Goal: Task Accomplishment & Management: Manage account settings

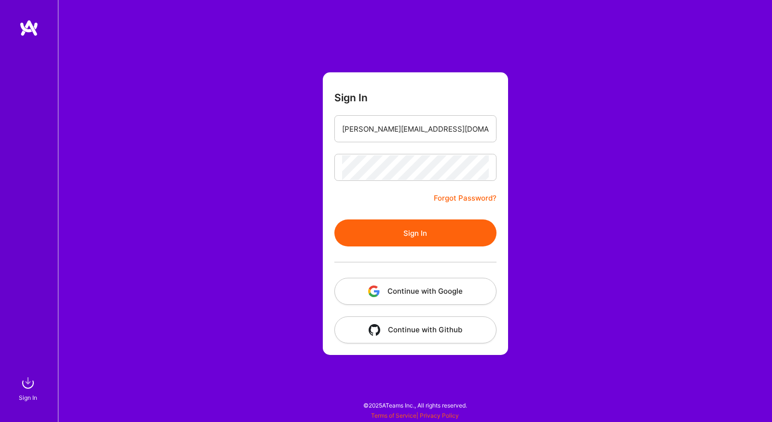
click at [370, 223] on button "Sign In" at bounding box center [415, 233] width 162 height 27
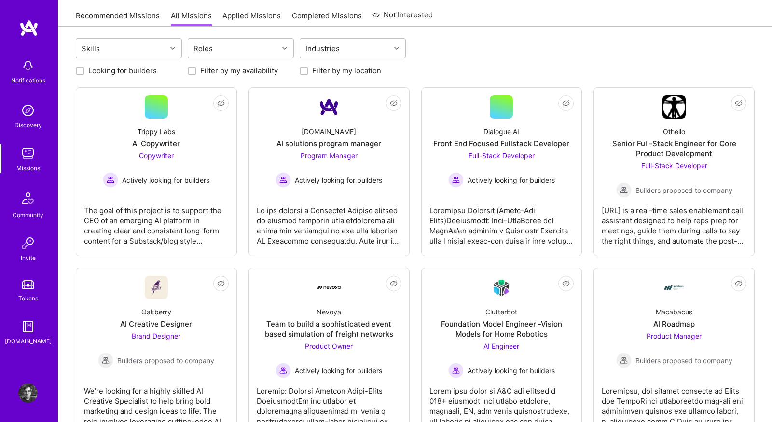
scroll to position [98, 0]
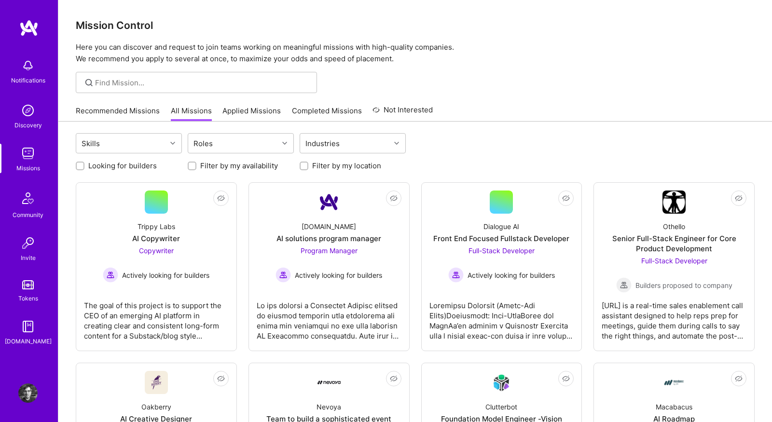
scroll to position [98, 0]
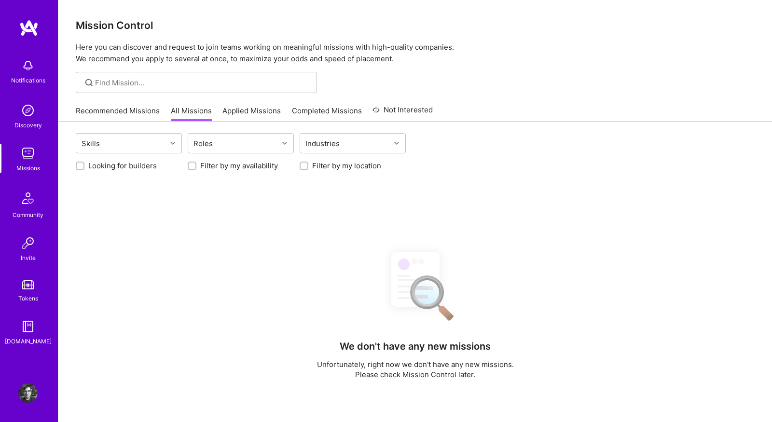
scroll to position [98, 0]
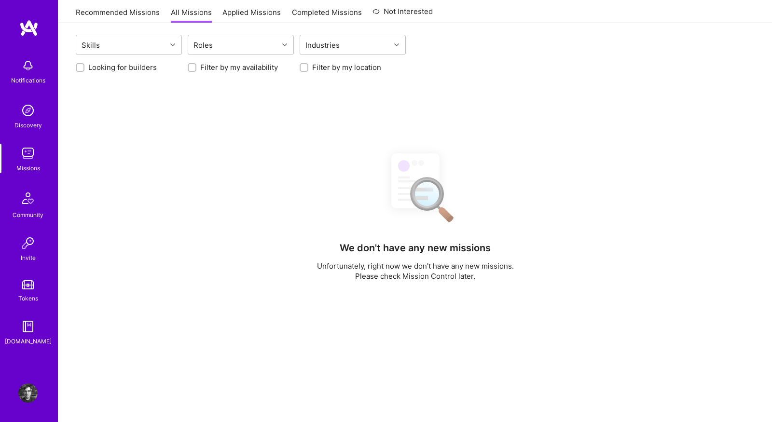
scroll to position [98, 0]
